Goal: Information Seeking & Learning: Learn about a topic

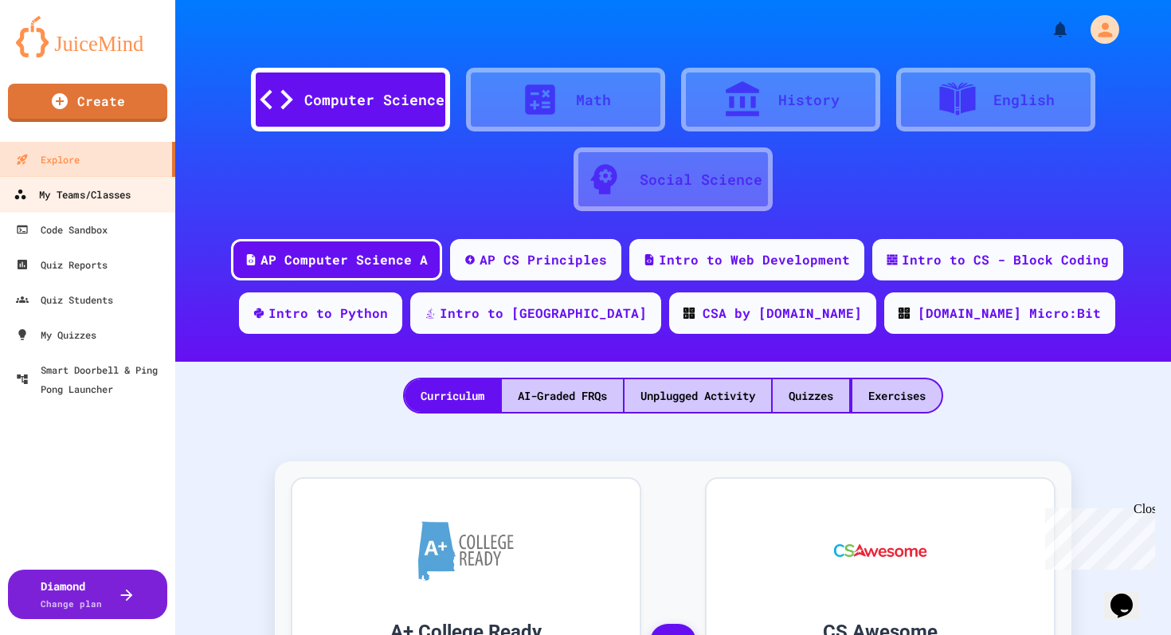
click at [117, 193] on div "My Teams/Classes" at bounding box center [72, 195] width 117 height 20
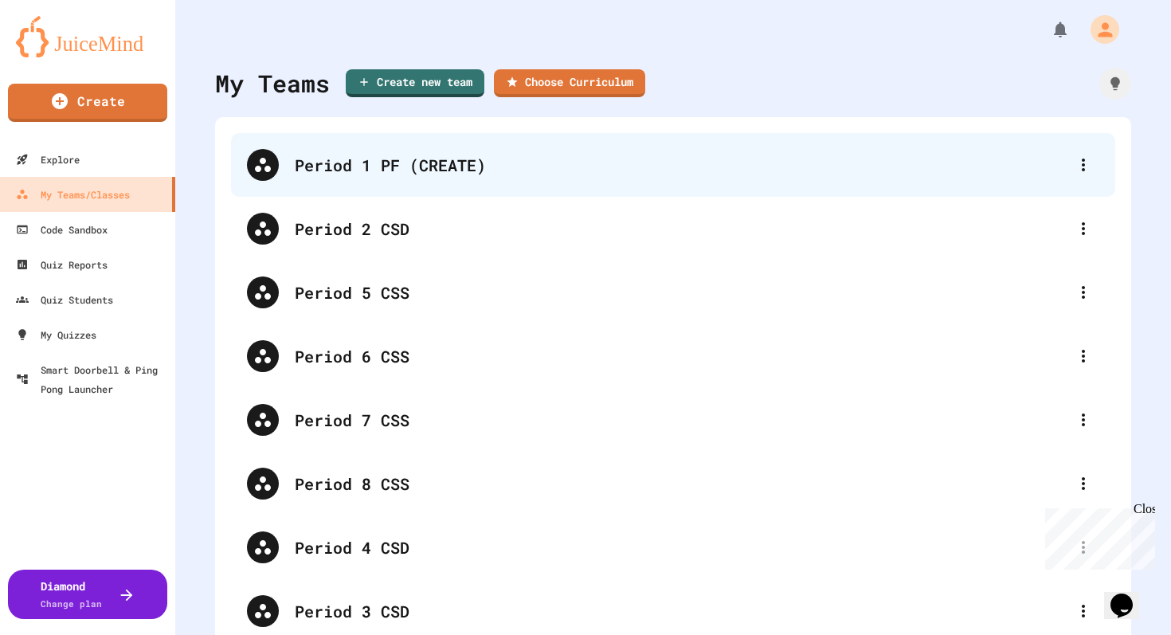
click at [313, 157] on div "Period 1 PF (CREATE)" at bounding box center [681, 165] width 772 height 24
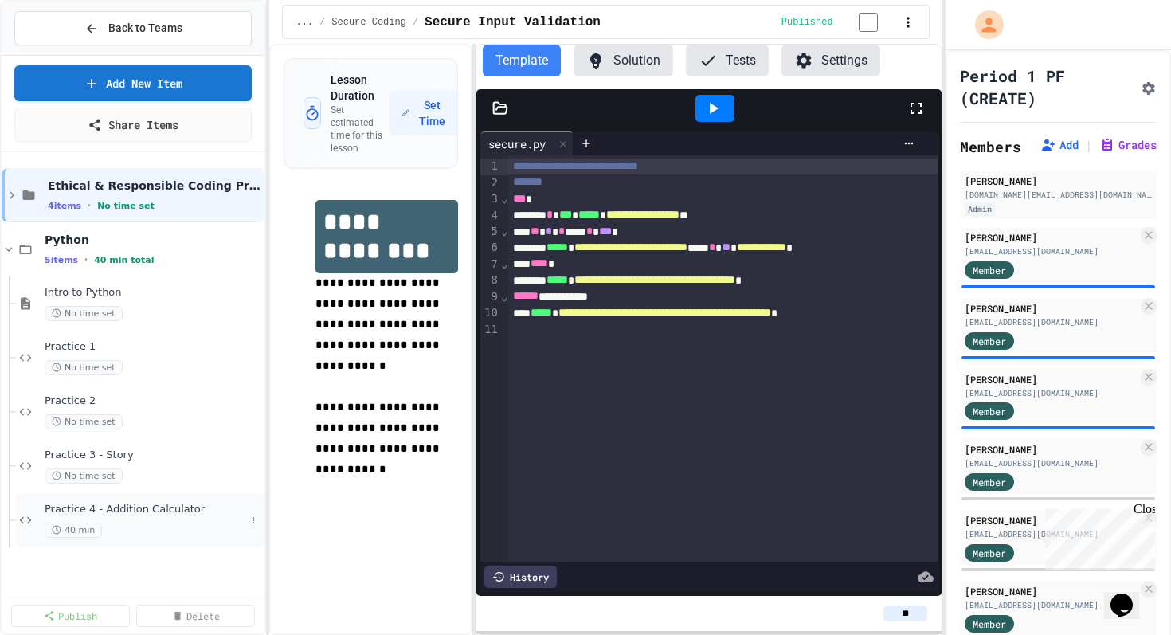
click at [78, 504] on span "Practice 4 - Addition Calculator" at bounding box center [145, 509] width 201 height 14
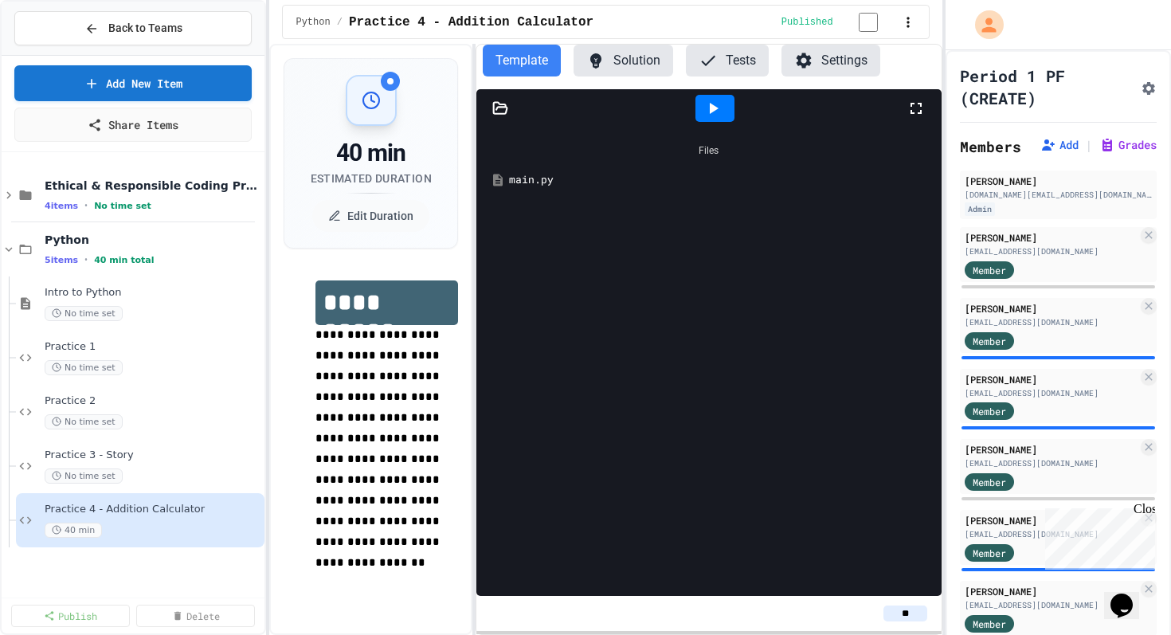
click at [500, 68] on button "Template" at bounding box center [522, 61] width 78 height 32
click at [620, 65] on button "Solution" at bounding box center [623, 61] width 100 height 32
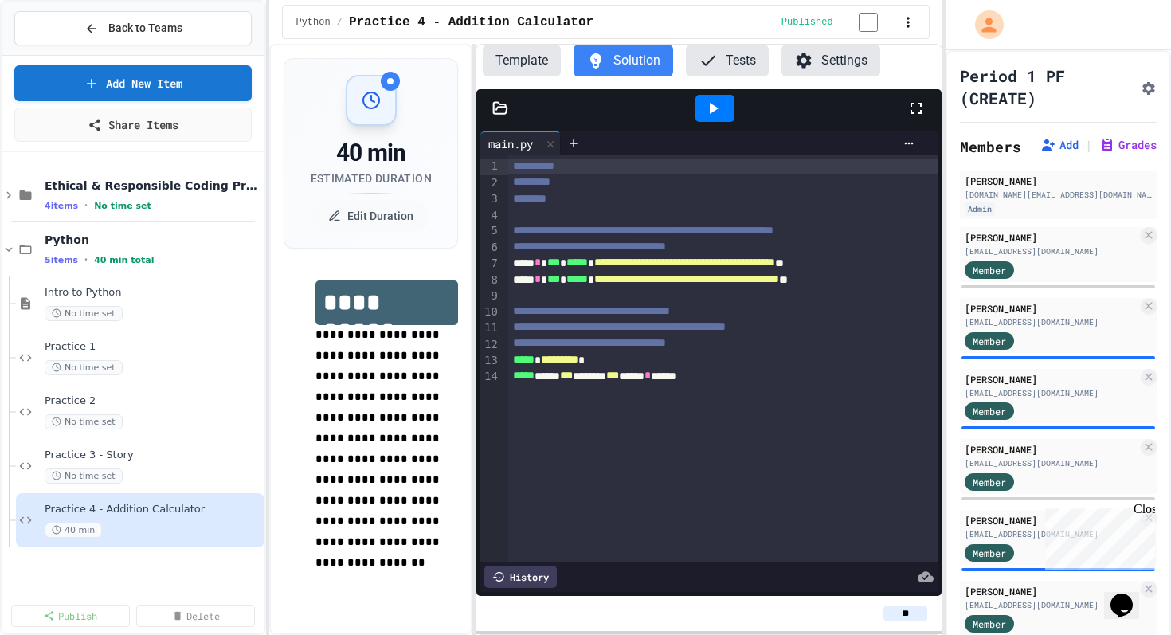
click at [533, 67] on button "Template" at bounding box center [522, 61] width 78 height 32
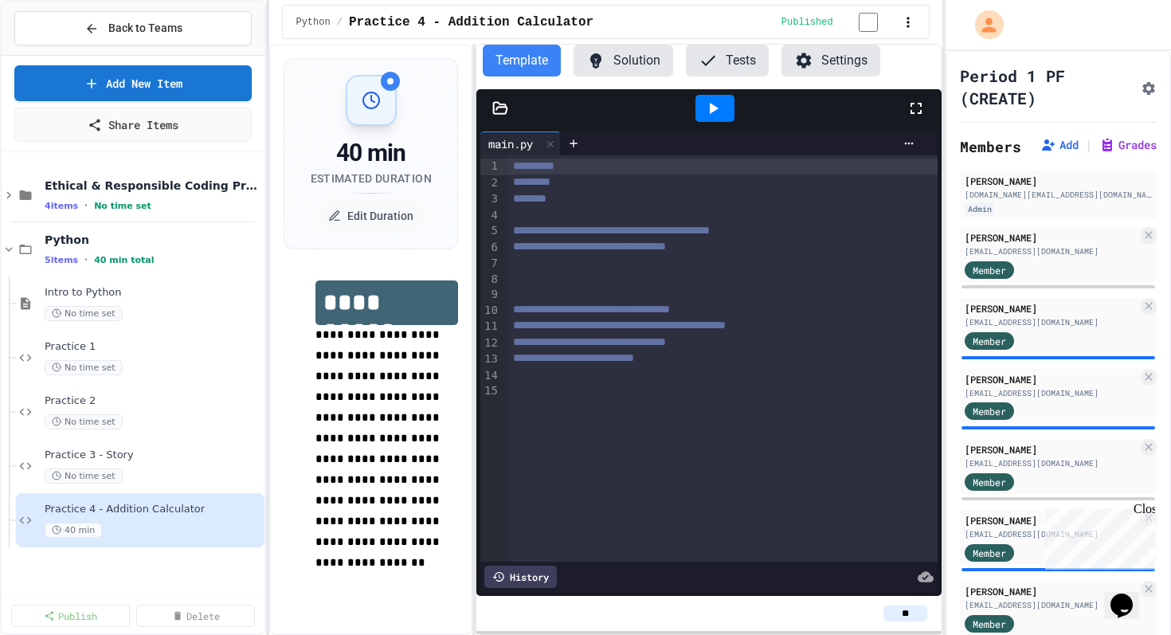
click at [619, 62] on button "Solution" at bounding box center [623, 61] width 100 height 32
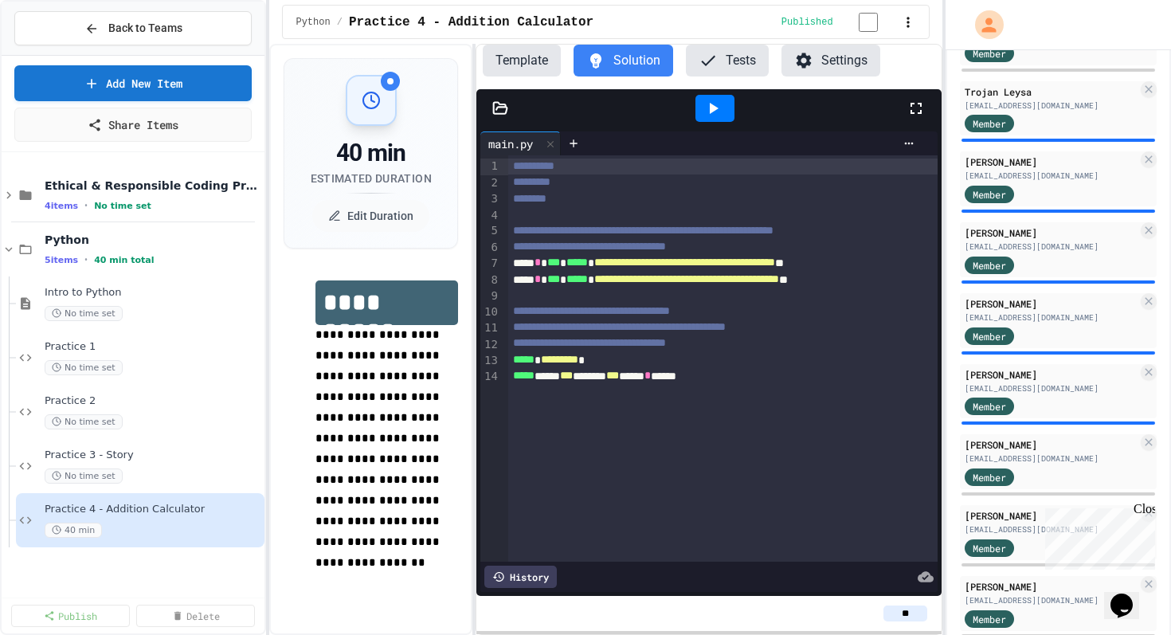
scroll to position [572, 0]
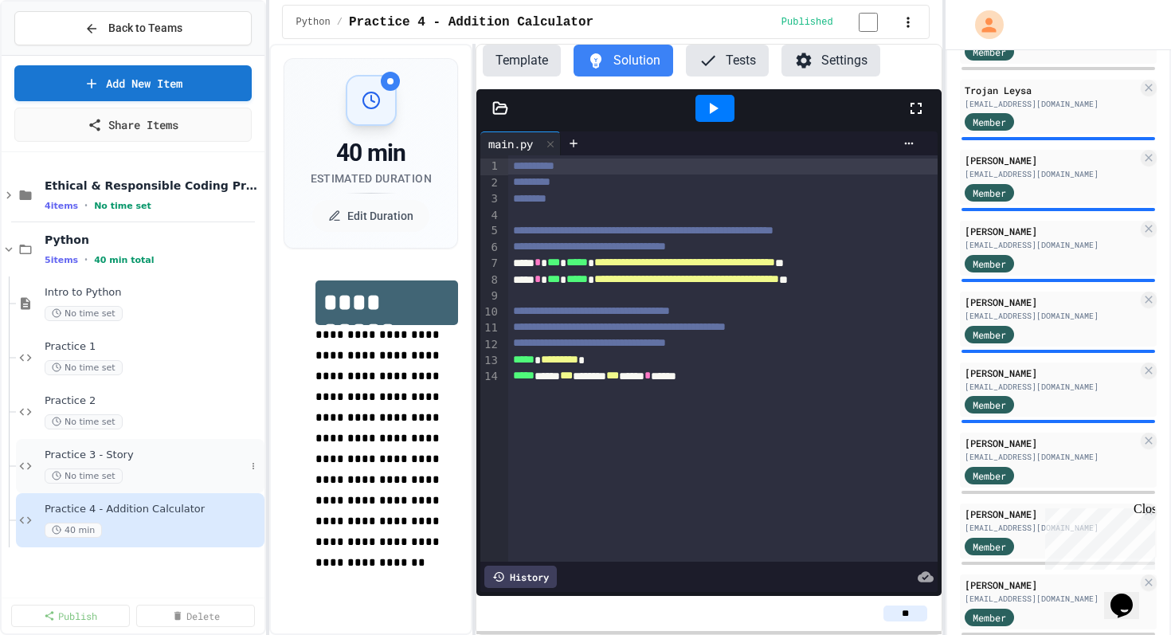
click at [137, 459] on span "Practice 3 - Story" at bounding box center [145, 455] width 201 height 14
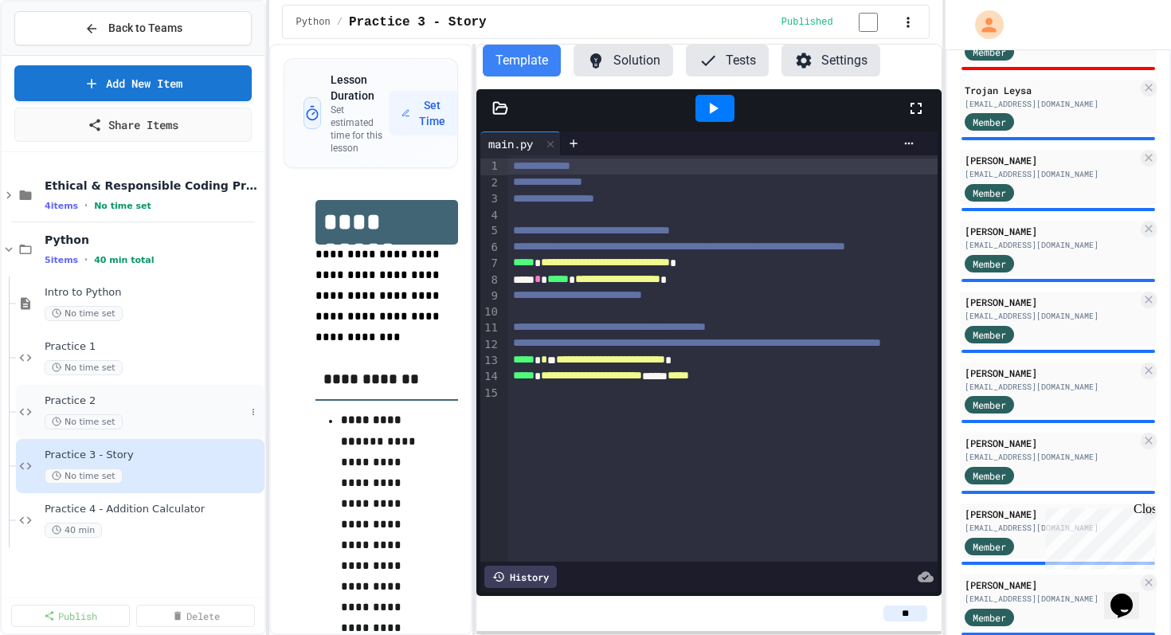
click at [141, 409] on div "Practice 2 No time set" at bounding box center [145, 411] width 201 height 35
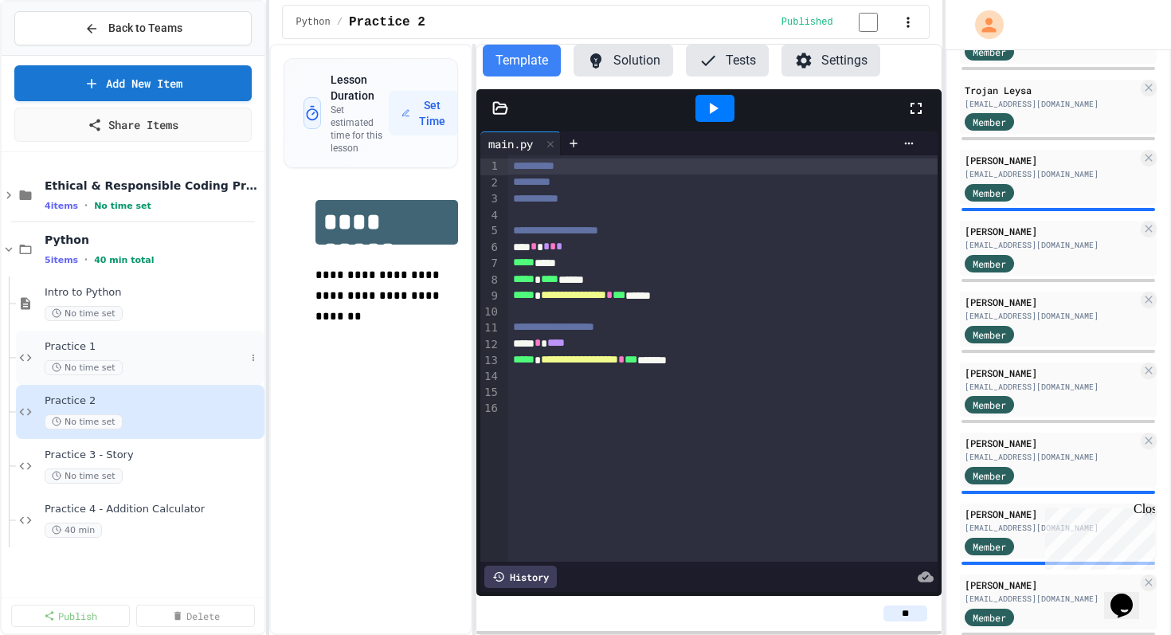
click at [132, 347] on span "Practice 1" at bounding box center [145, 347] width 201 height 14
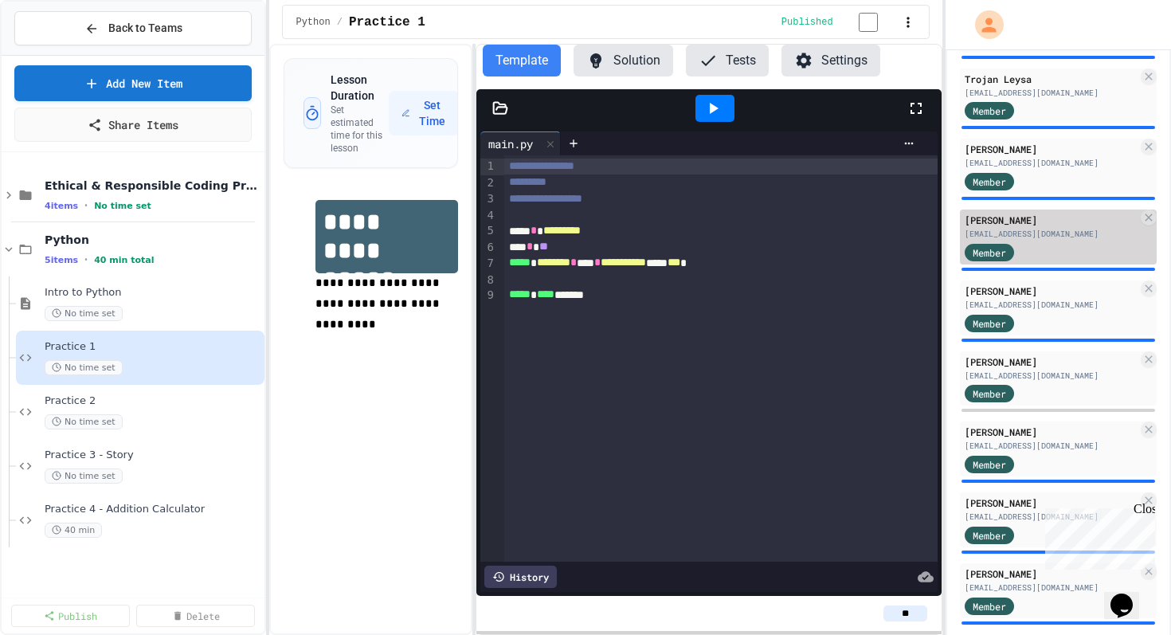
scroll to position [608, 0]
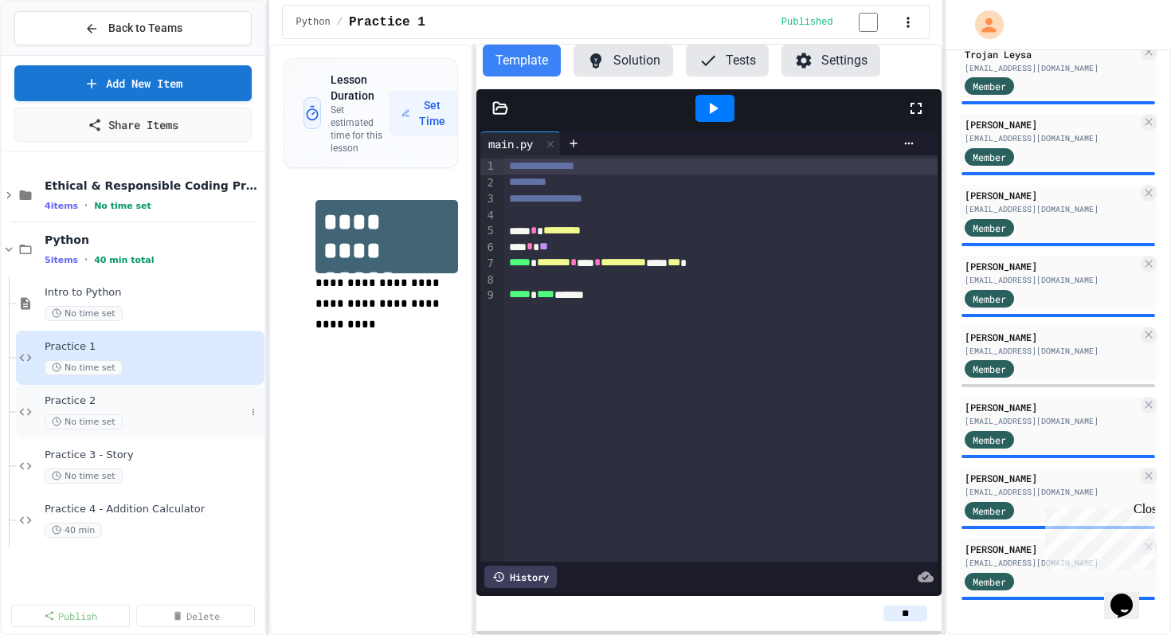
click at [92, 401] on span "Practice 2" at bounding box center [145, 401] width 201 height 14
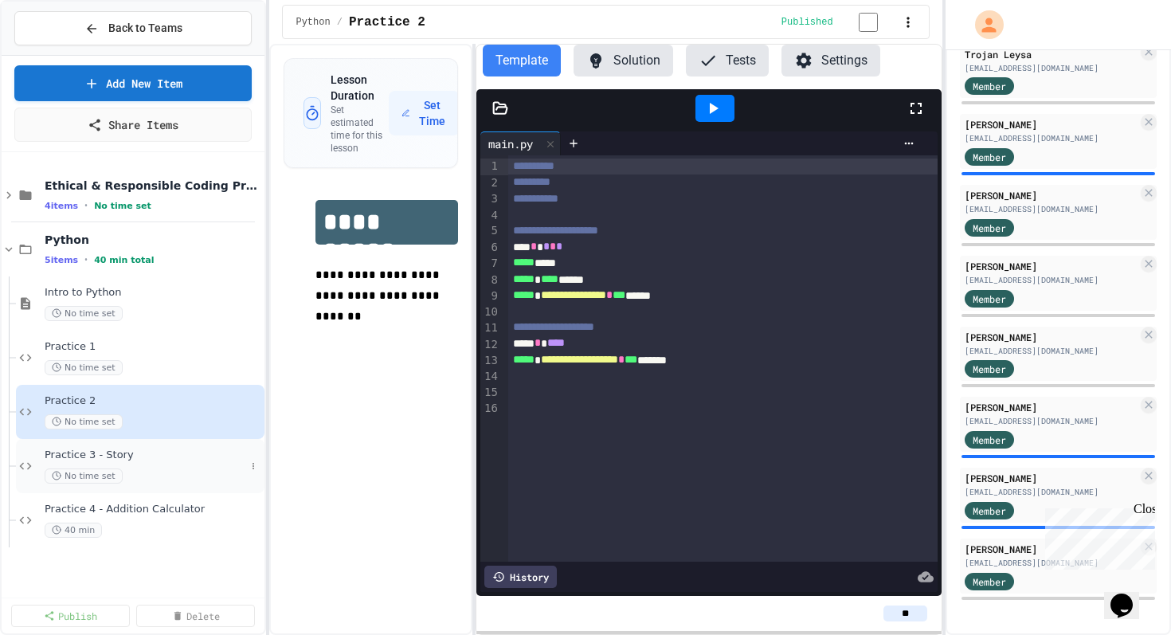
click at [123, 461] on span "Practice 3 - Story" at bounding box center [145, 455] width 201 height 14
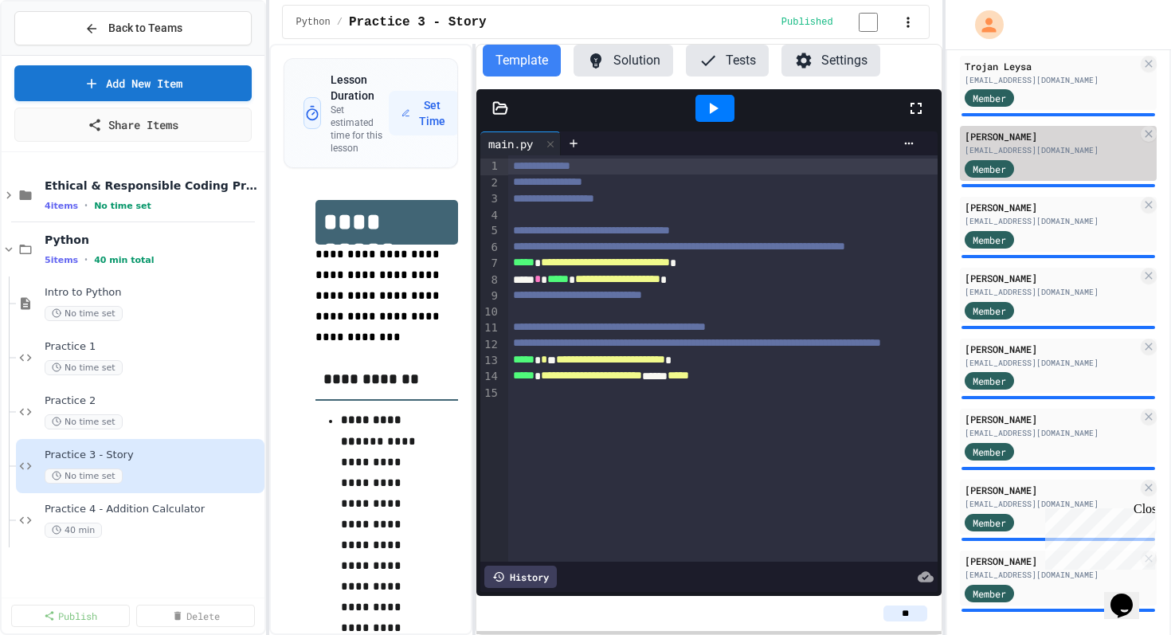
scroll to position [608, 0]
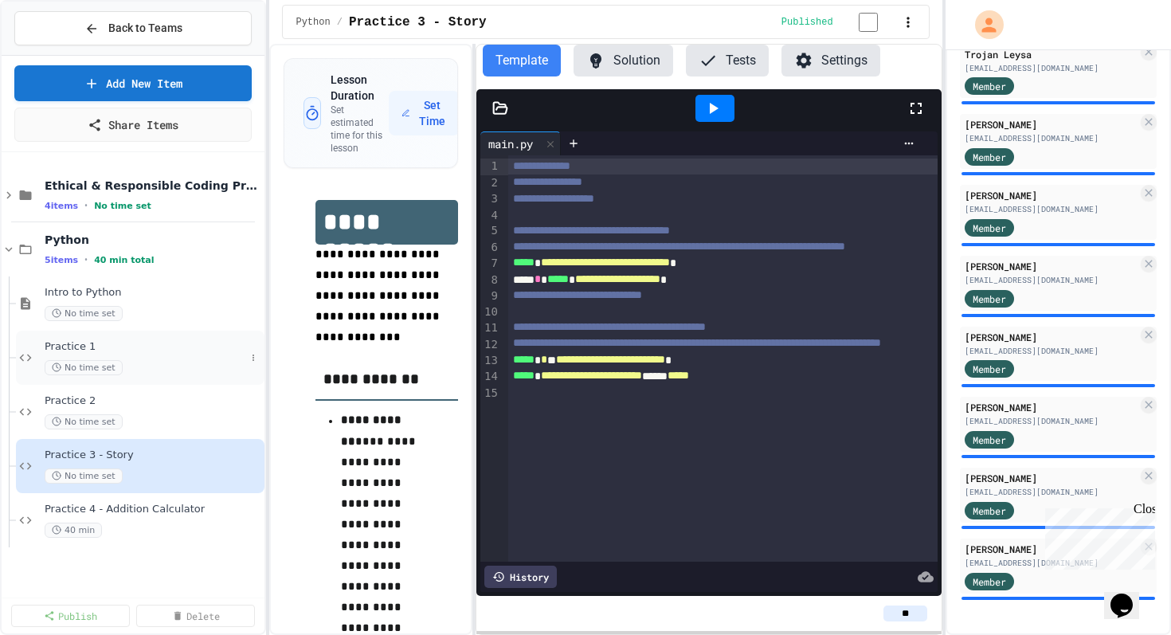
click at [92, 348] on span "Practice 1" at bounding box center [145, 347] width 201 height 14
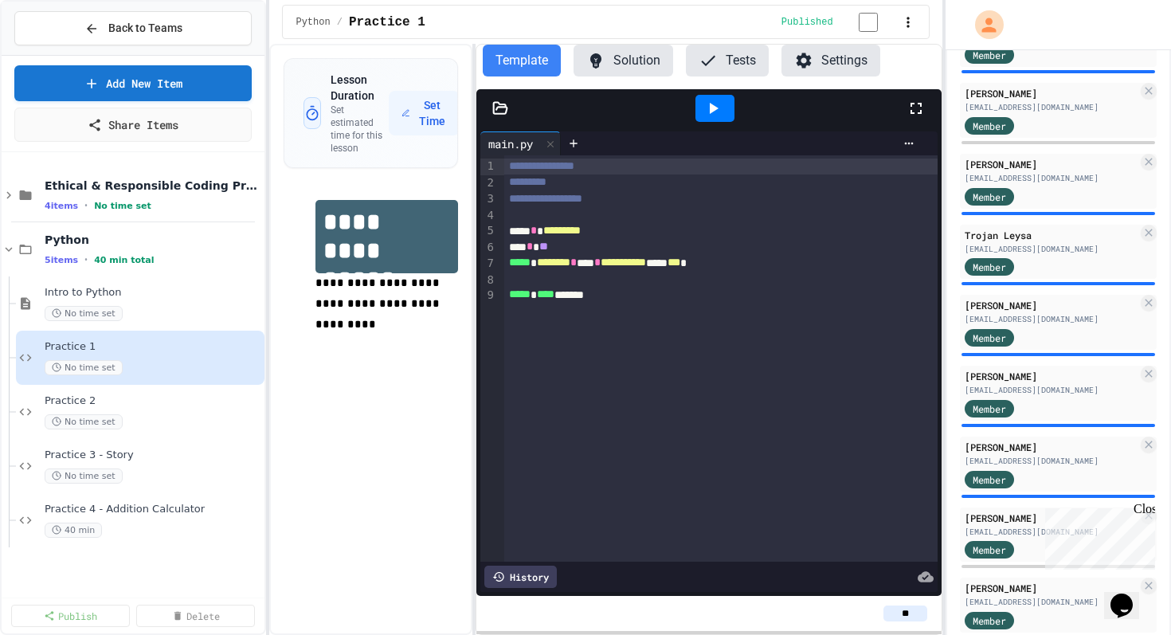
scroll to position [608, 0]
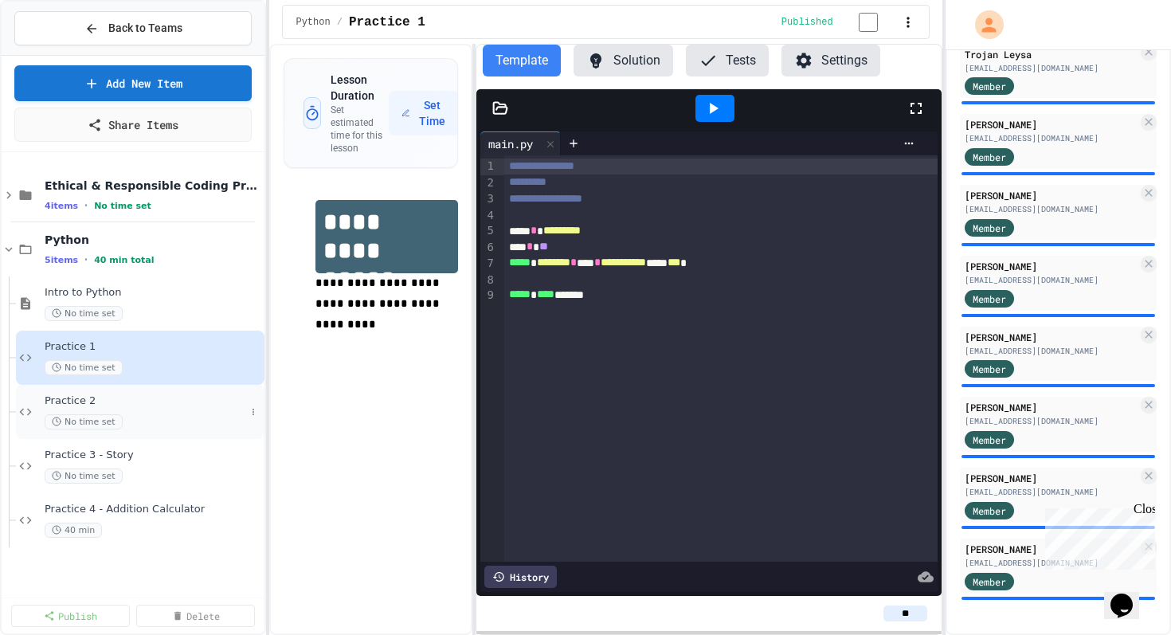
click at [104, 407] on span "Practice 2" at bounding box center [145, 401] width 201 height 14
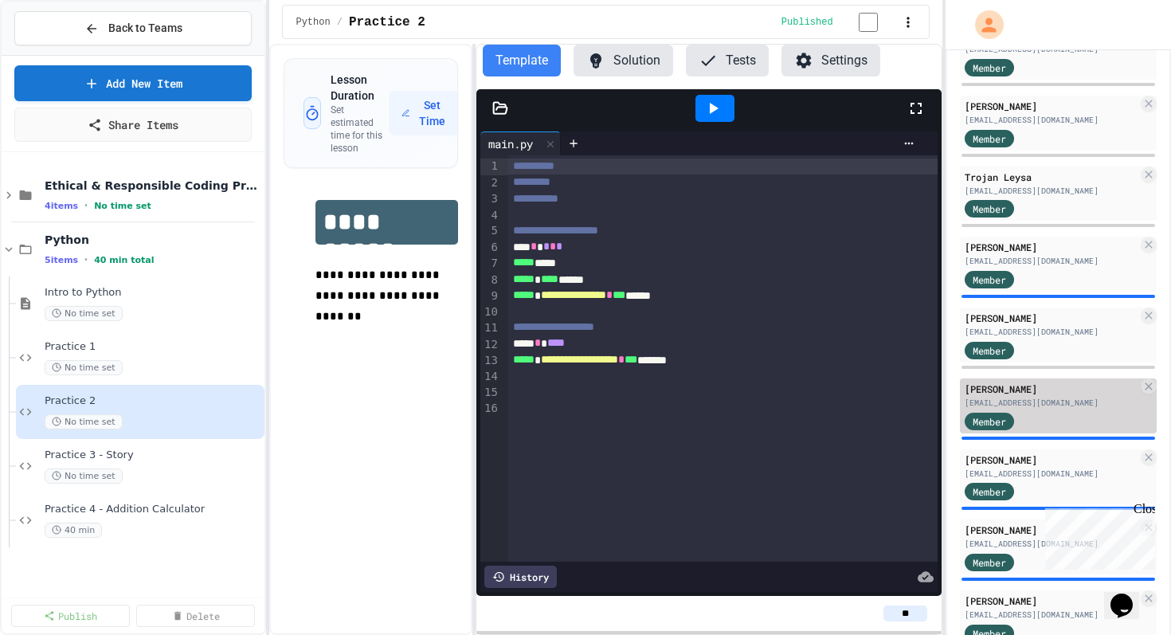
scroll to position [608, 0]
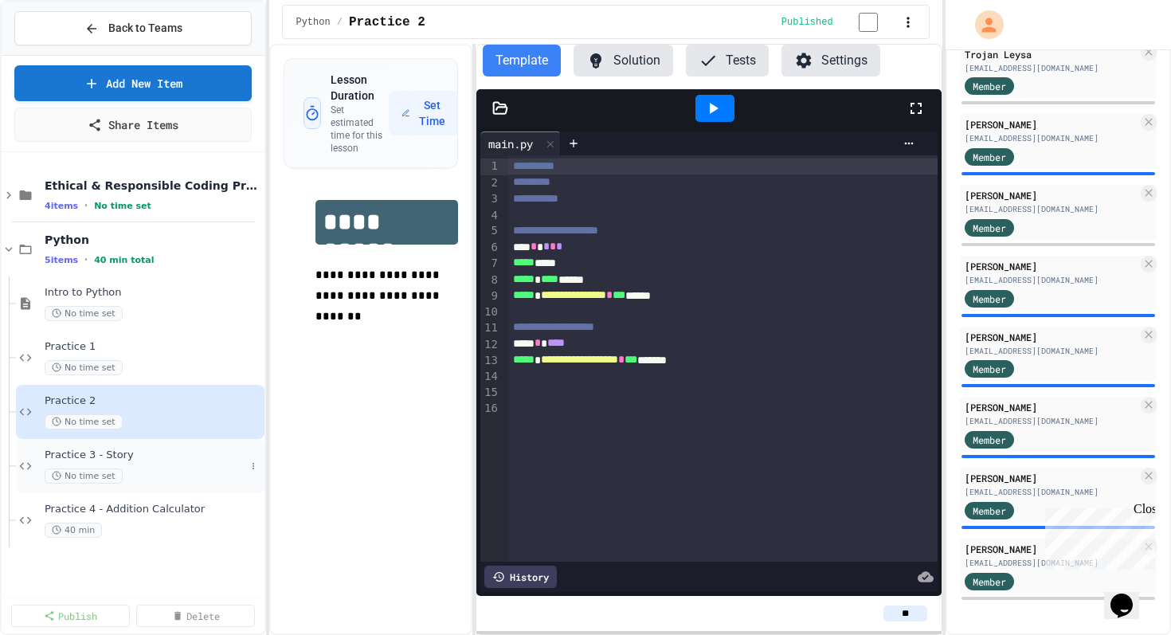
click at [99, 454] on span "Practice 3 - Story" at bounding box center [145, 455] width 201 height 14
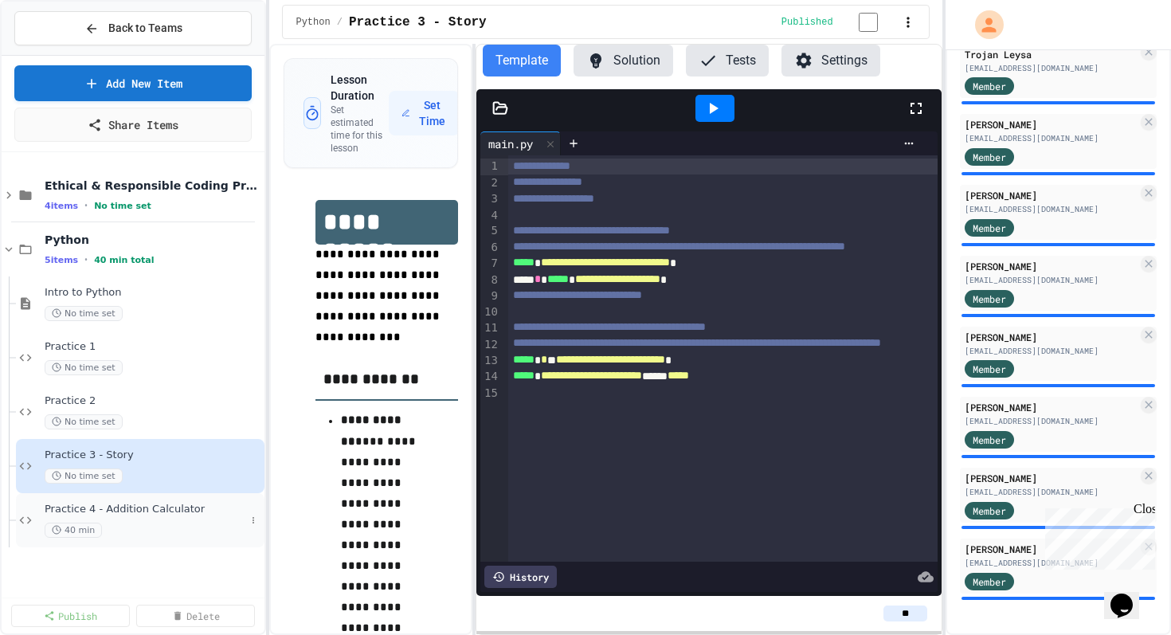
click at [116, 518] on div "Practice 4 - Addition Calculator 40 min" at bounding box center [145, 519] width 201 height 35
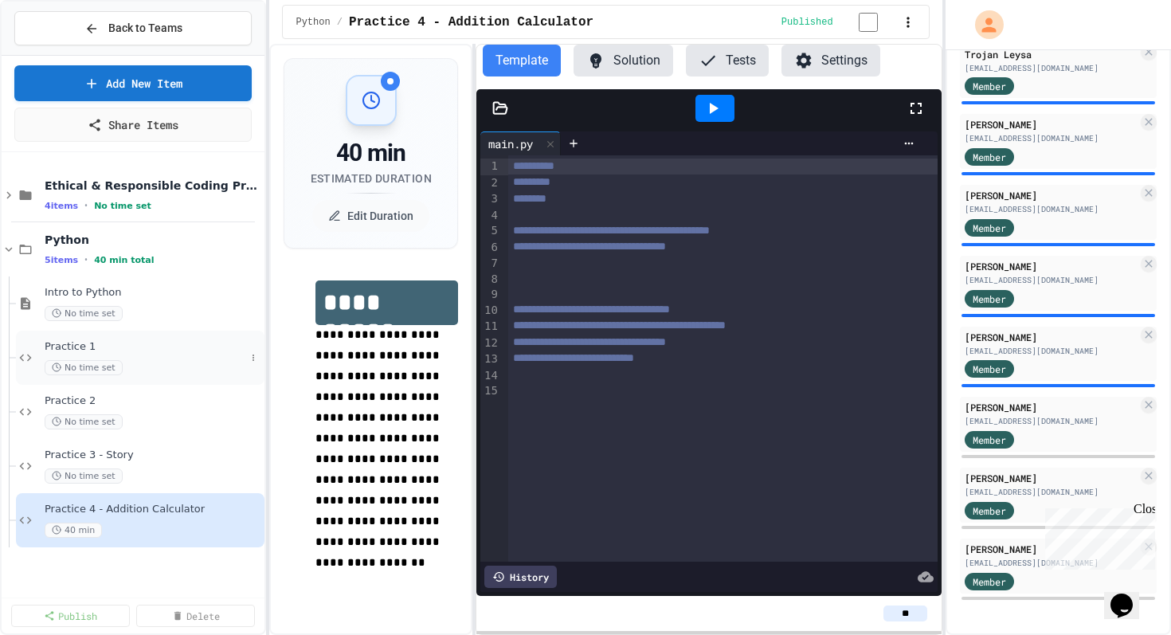
click at [84, 355] on div "Practice 1 No time set" at bounding box center [145, 357] width 201 height 35
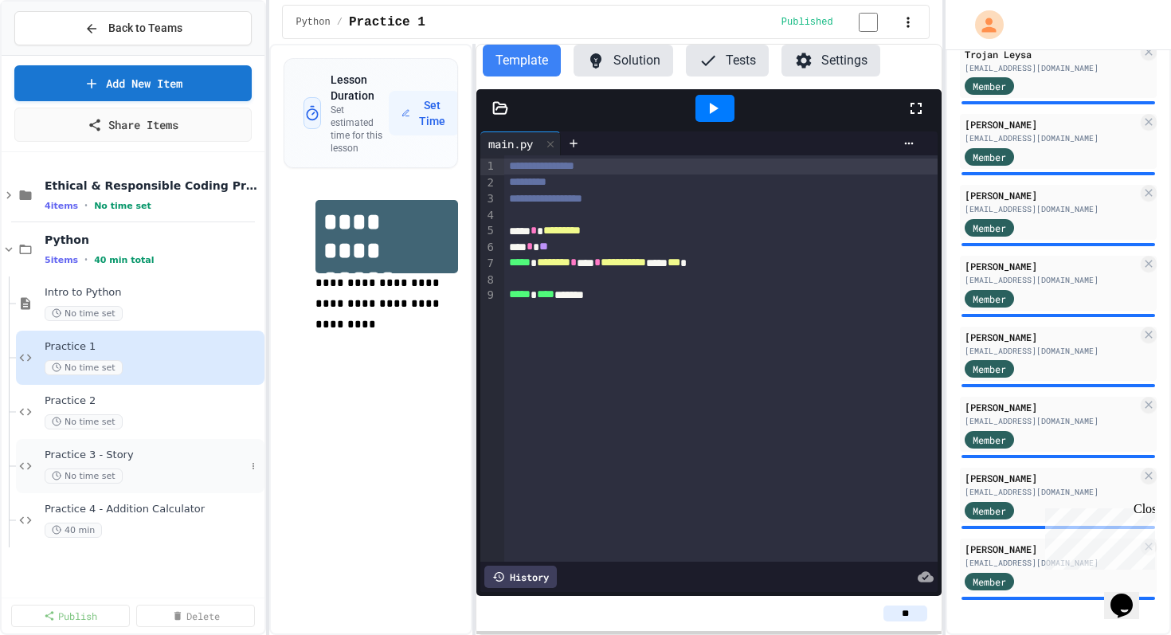
click at [96, 452] on span "Practice 3 - Story" at bounding box center [145, 455] width 201 height 14
